Goal: Task Accomplishment & Management: Manage account settings

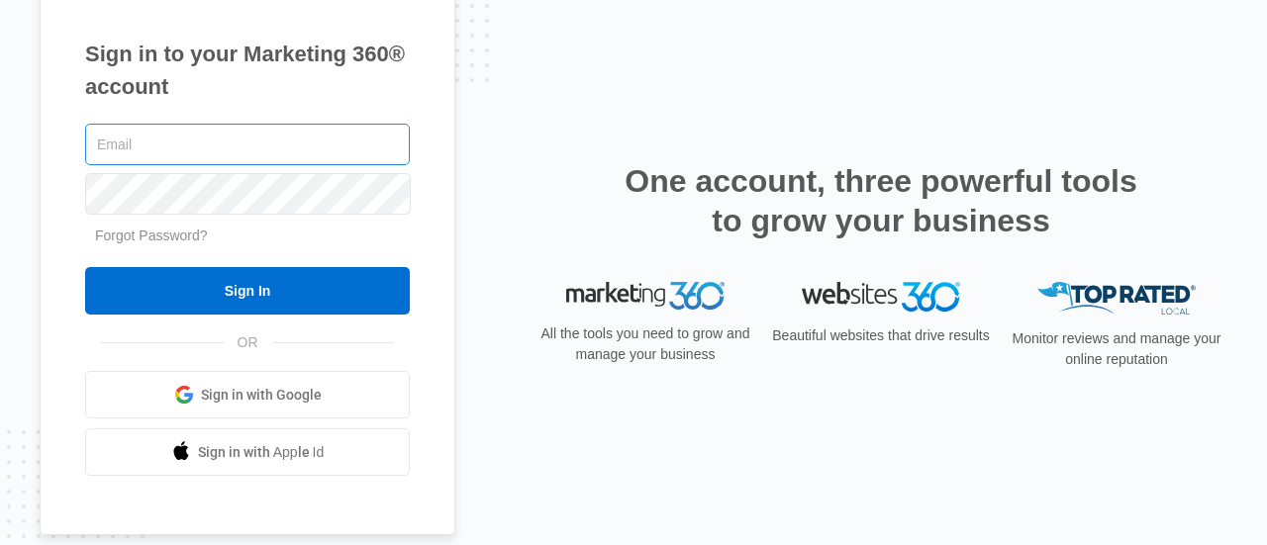
click at [202, 143] on input "text" at bounding box center [247, 145] width 325 height 42
type input "[EMAIL_ADDRESS][DOMAIN_NAME]"
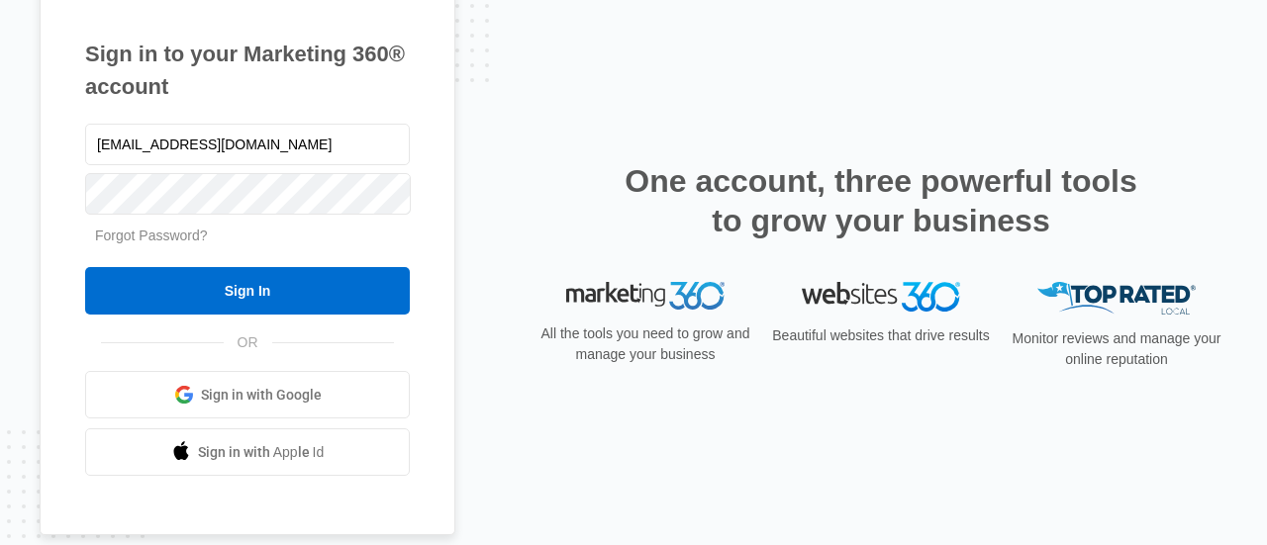
click at [190, 235] on link "Forgot Password?" at bounding box center [151, 236] width 113 height 16
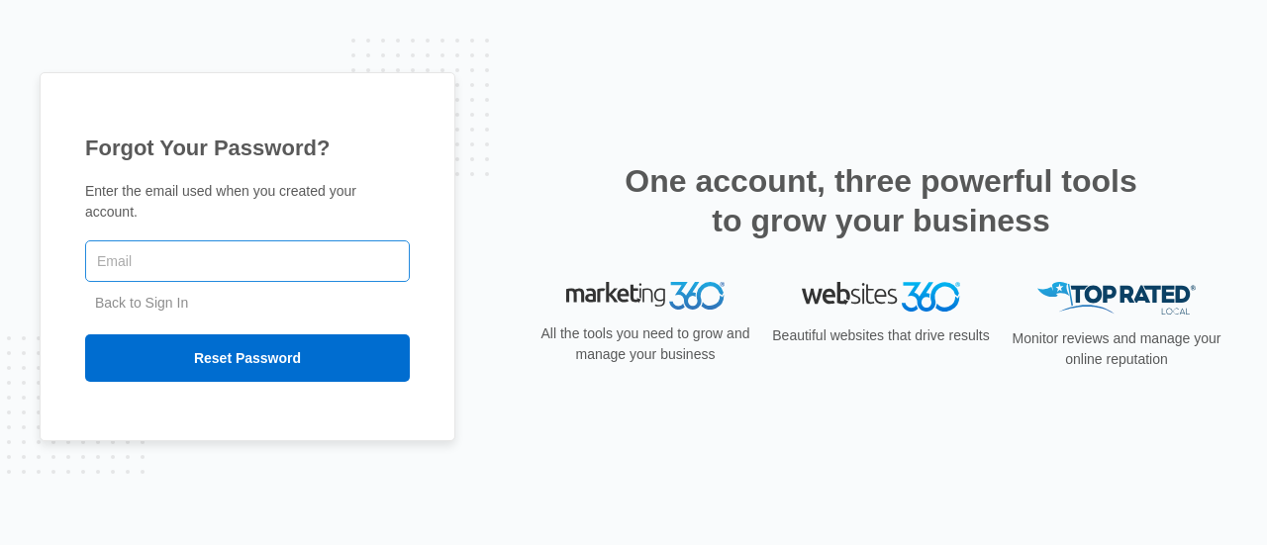
click at [141, 247] on input "text" at bounding box center [247, 262] width 325 height 42
type input "wilparias"
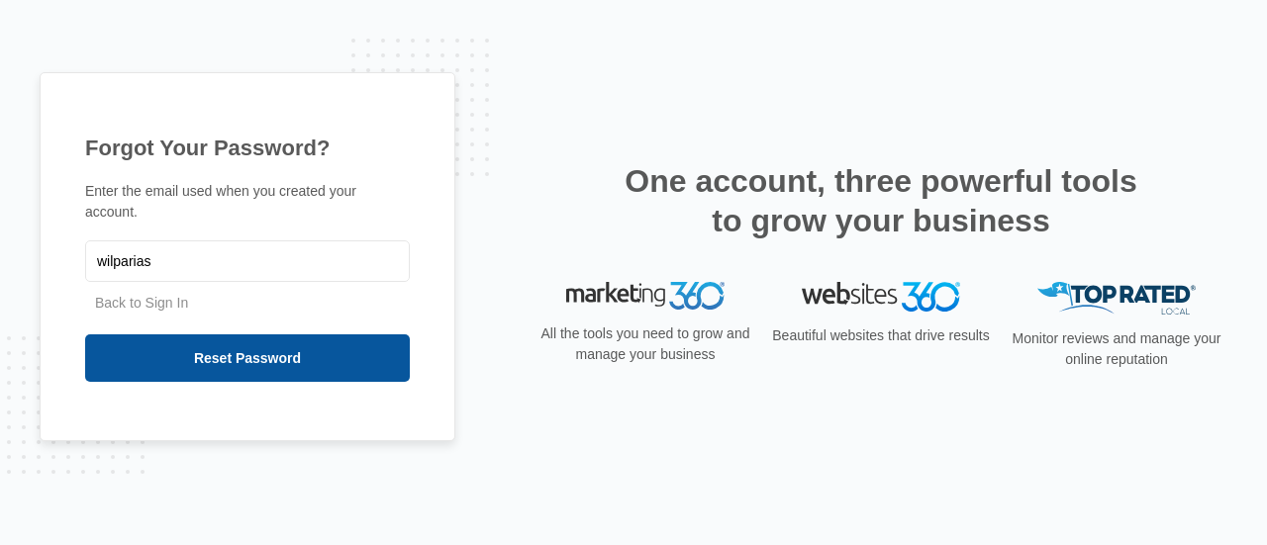
click at [256, 349] on input "Reset Password" at bounding box center [247, 359] width 325 height 48
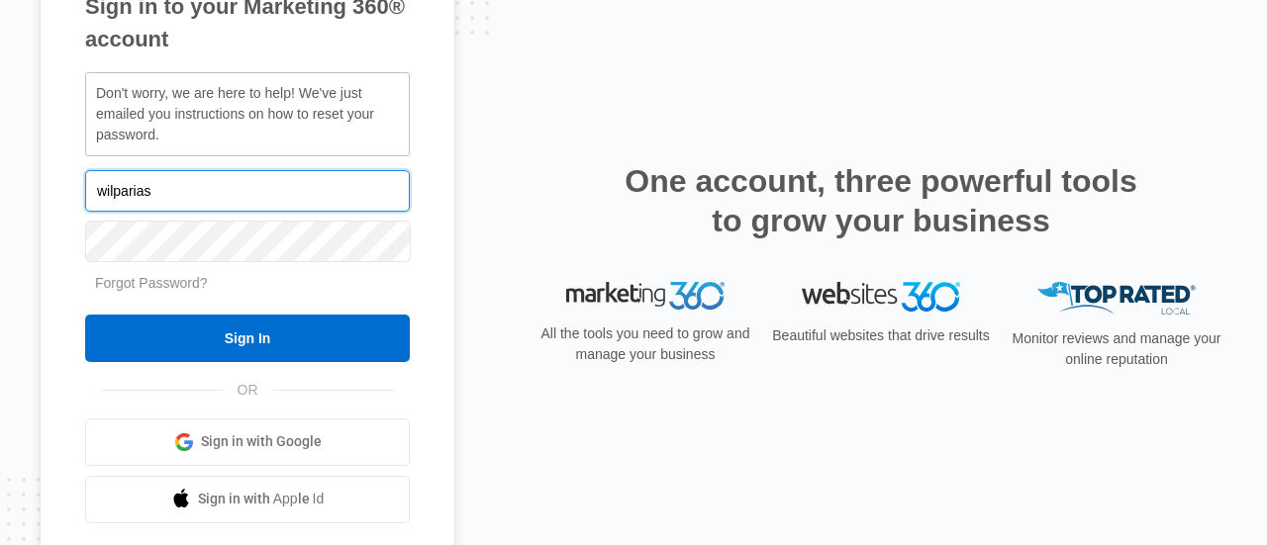
click at [192, 199] on input "wilparias" at bounding box center [247, 191] width 325 height 42
click at [172, 193] on input "wilparias" at bounding box center [247, 191] width 325 height 42
type input "wi"
